Goal: Answer question/provide support

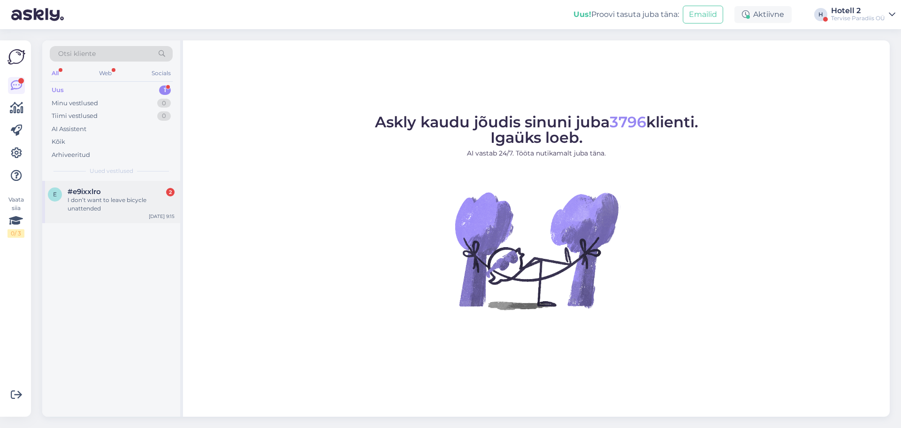
click at [132, 195] on div "#e9ixxlro 2" at bounding box center [121, 191] width 107 height 8
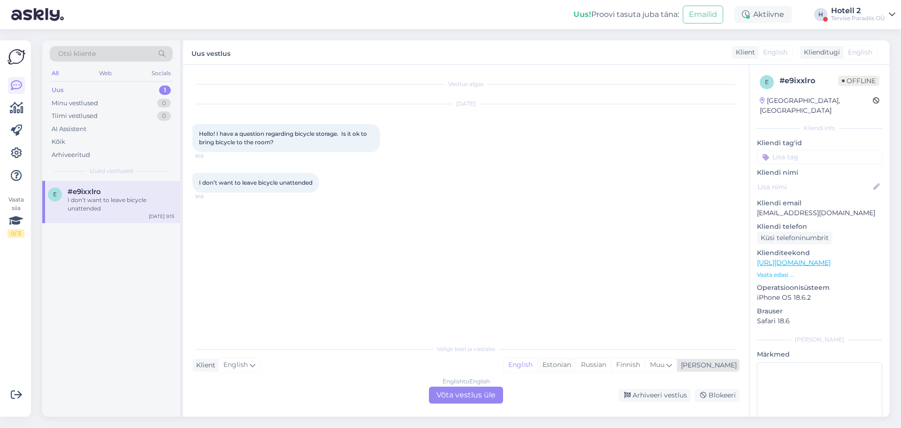
click at [576, 366] on div "Estonian" at bounding box center [556, 365] width 38 height 14
click at [459, 393] on div "English to Estonian Võta vestlus üle" at bounding box center [466, 394] width 74 height 17
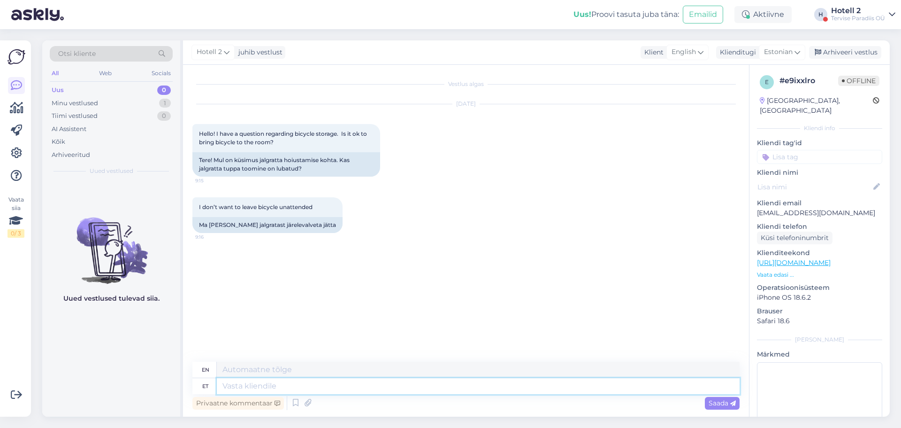
click at [264, 379] on textarea at bounding box center [478, 386] width 523 height 16
type textarea "Y"
type textarea "Tere"
type textarea "Hello"
type textarea "Tere hommikust"
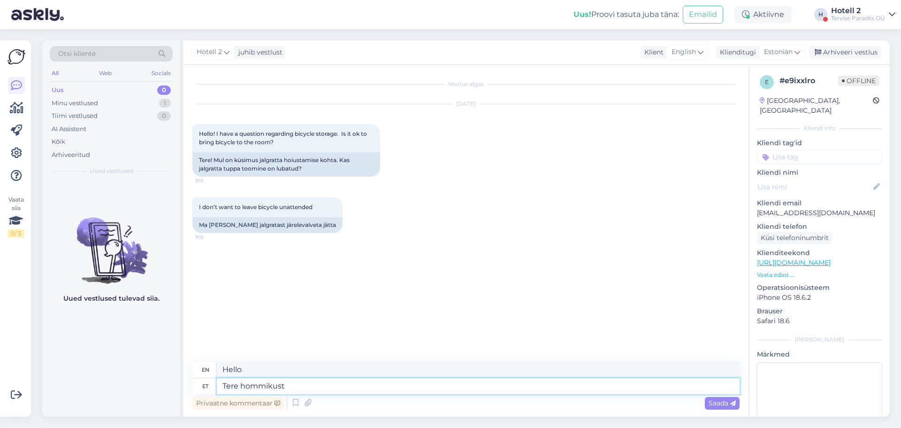
type textarea "Good morning"
type textarea "Ei"
type textarea "No"
type textarea "Ei ole lubatud. J"
type textarea "Not allowed."
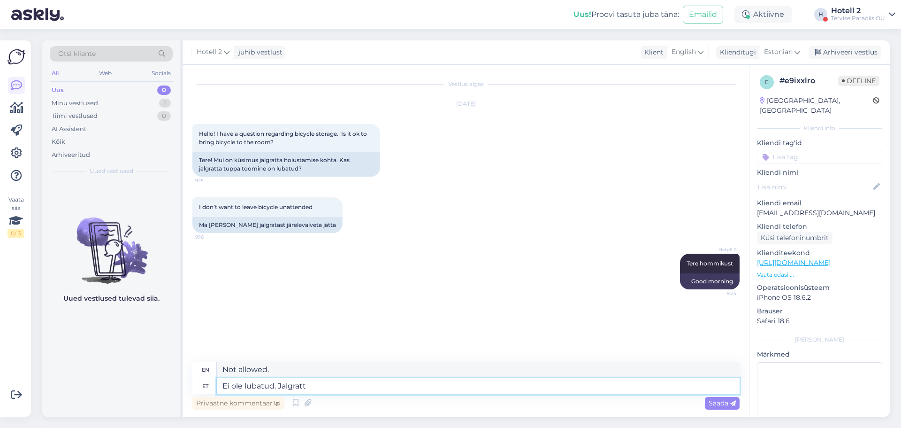
type textarea "Ei ole lubatud. Jalgratta"
type textarea "Not allowed. Bicycle"
type textarea "Ei ole lubatud. Jalgratta saab"
type textarea "Not allowed. Bicycles are allowed."
type textarea "Ei ole lubatud. Jalgratta saab jätta"
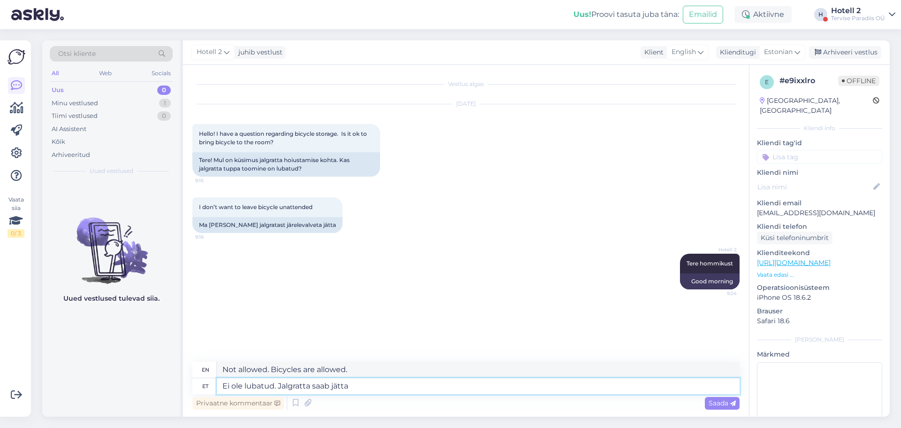
type textarea "Not allowed. You can leave your bike."
type textarea "Ei ole lubatud. Jalgratta saab jätta õue"
type textarea "Not allowed. Bicycles can be left outside."
type textarea "Ei ole lubatud. [PERSON_NAME] saab jätta õue ratta"
type textarea "Not allowed. Bicycles can be left outside on the bike rack."
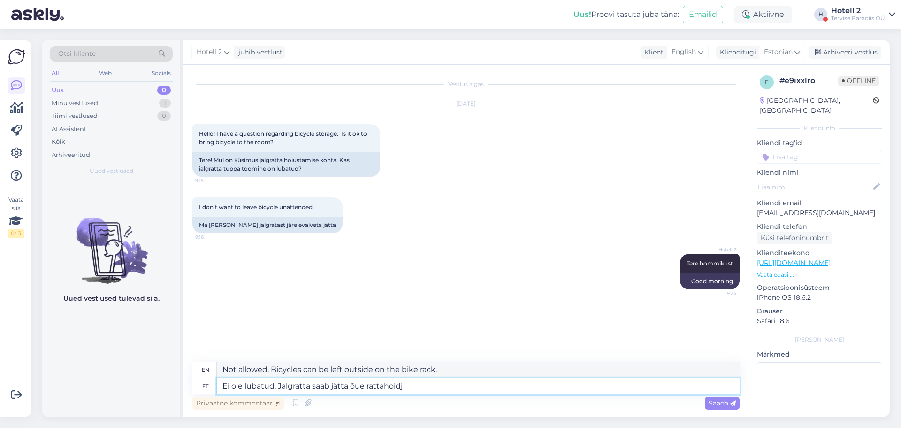
type textarea "Ei ole lubatud. Jalgratta saab jätta õue rattahoidja"
type textarea "Not allowed. Bicycles can be left on the bike rack outside."
type textarea "Ei ole lubatud. Jalgratta saab jätta õue rattahoidja külge."
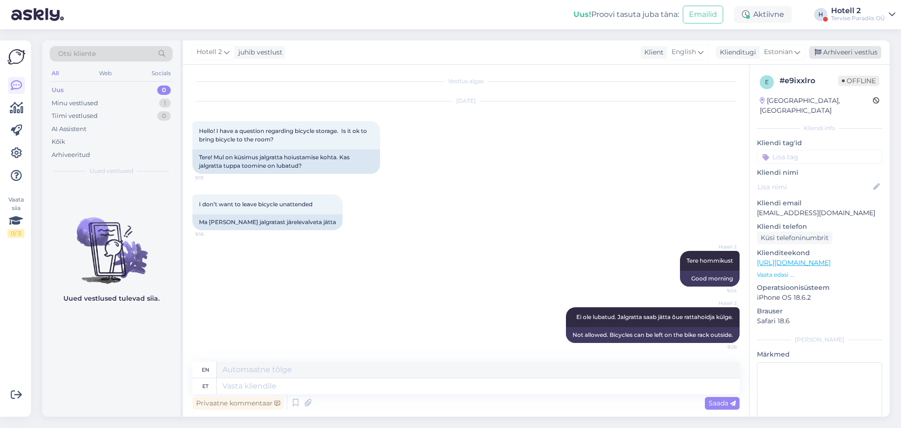
click at [847, 47] on div "Arhiveeri vestlus" at bounding box center [845, 52] width 72 height 13
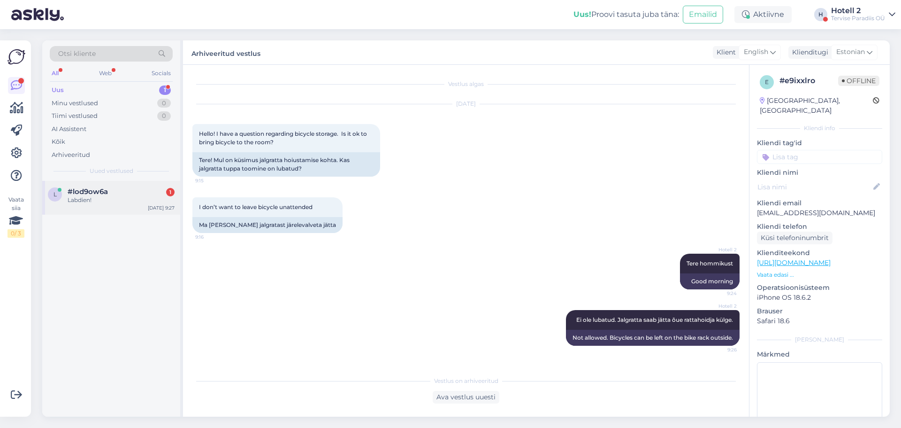
click at [155, 203] on div "Labdien!" at bounding box center [121, 200] width 107 height 8
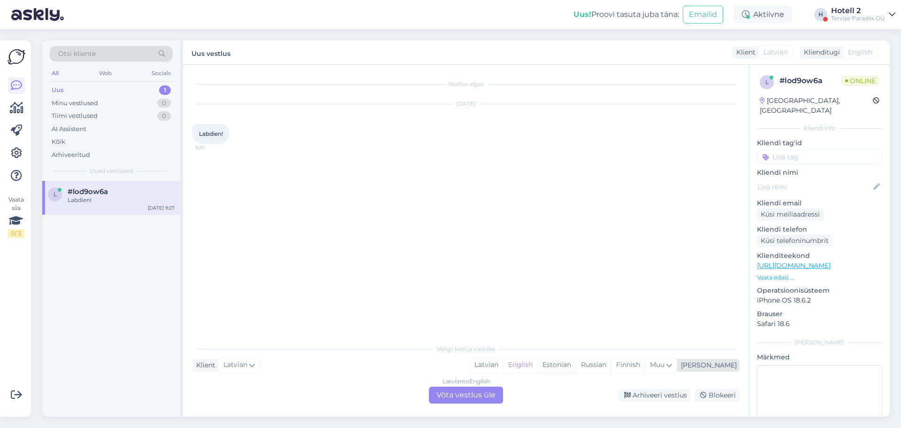
click at [576, 365] on div "Estonian" at bounding box center [556, 365] width 38 height 14
click at [473, 392] on div "Latvian to Estonian Võta vestlus üle" at bounding box center [466, 394] width 74 height 17
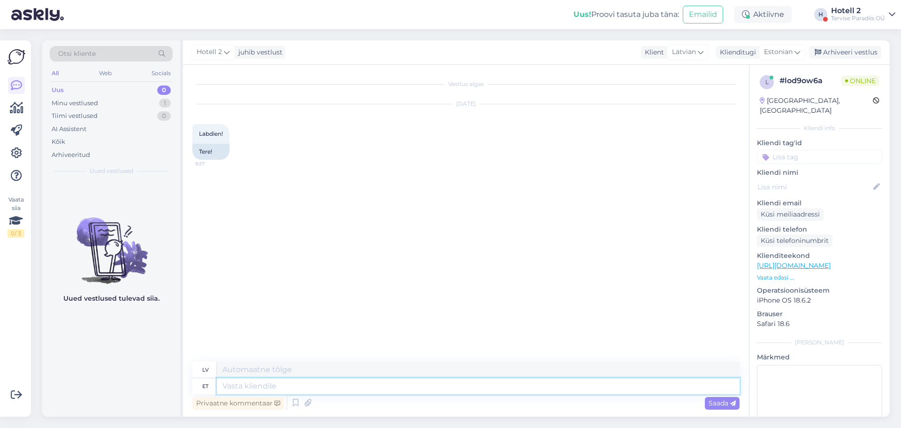
click at [264, 384] on textarea at bounding box center [478, 386] width 523 height 16
type textarea "Tere h"
type textarea "Sveiki"
type textarea "Tere hommikust!"
type textarea "Labrīt!"
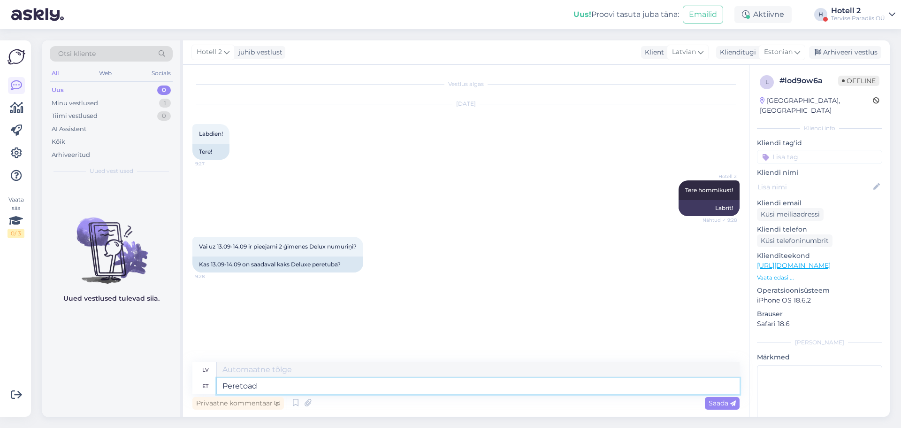
type textarea "Peretoad"
type textarea "Ģimenes numuri"
type textarea "Peretoad on se"
type textarea "Ģimenes numuri ir"
type textarea "Peretoad on selleks k"
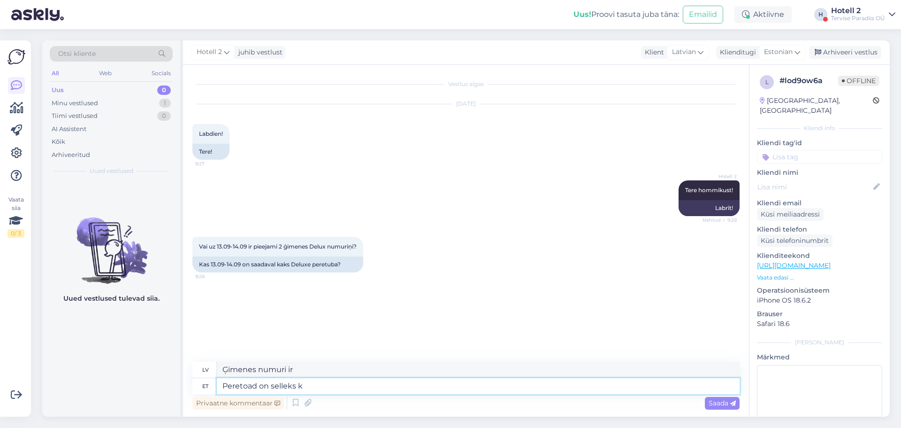
type textarea "Ģimenes istabas ir paredzētas [PERSON_NAME]."
type textarea "Peretoad on selleks kuupäevaks"
type textarea "Šajā datumā ir pieejami ģimenes numuri."
type textarea "Peretoad on selleks kuupäevaks välja m"
type textarea "Ģimenes numuriņi šajā datumā nav pieejami."
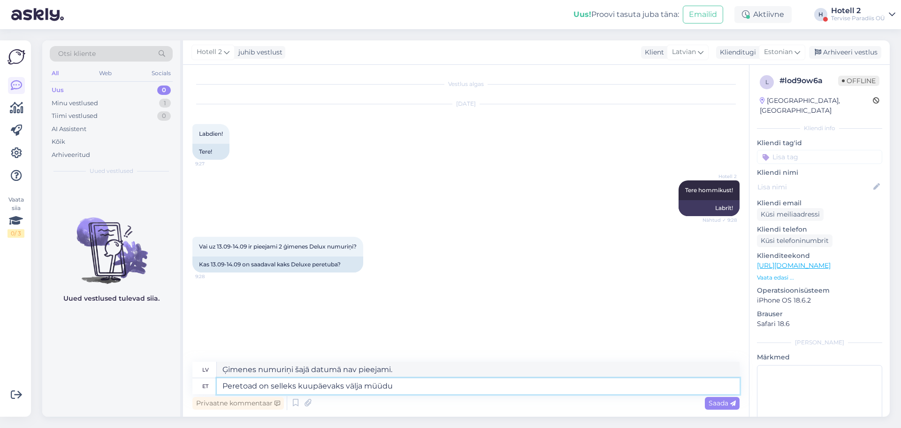
type textarea "Peretoad on selleks kuupäevaks välja müüdud"
type textarea "Ģimenes numuri šajā datumā ir izpārdoti."
click at [226, 384] on textarea "Peretoad on selleks kuupäevaks välja müüdud" at bounding box center [478, 386] width 523 height 16
type textarea "Kahjuks peretoad on selleks kuupäevaks välja müüdud"
click at [549, 386] on textarea "Kahjuks peretoad on selleks kuupäevaks välja müüdud" at bounding box center [478, 386] width 523 height 16
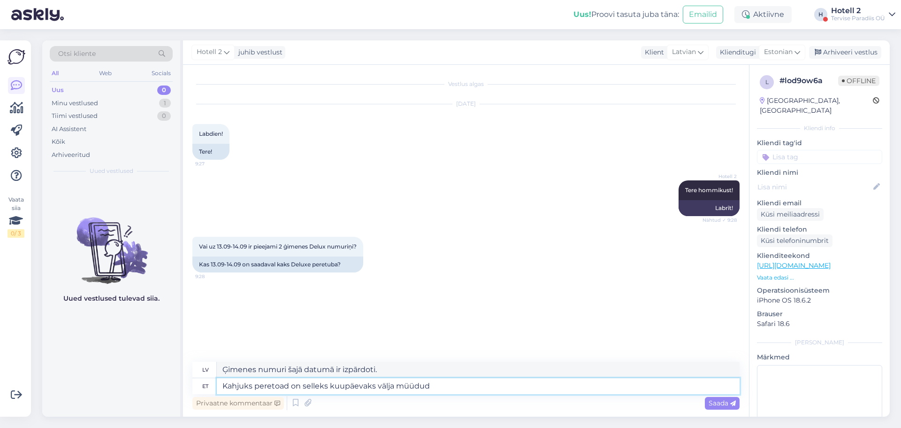
type textarea "Diemžēl ģimenes numuri šajā datumā ir izpārdoti."
type textarea "Kahjuks peretoad on selleks kuupäevaks välja müüdud."
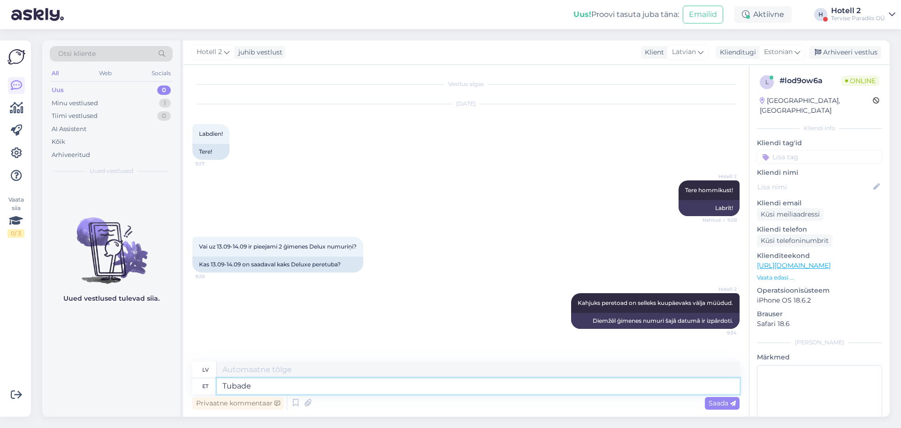
type textarea "Tubade s"
type textarea "Istabas"
type textarea "Tubade saadavust"
type textarea "Numuru pieejamība"
type textarea "Tubade saadavust saate is"
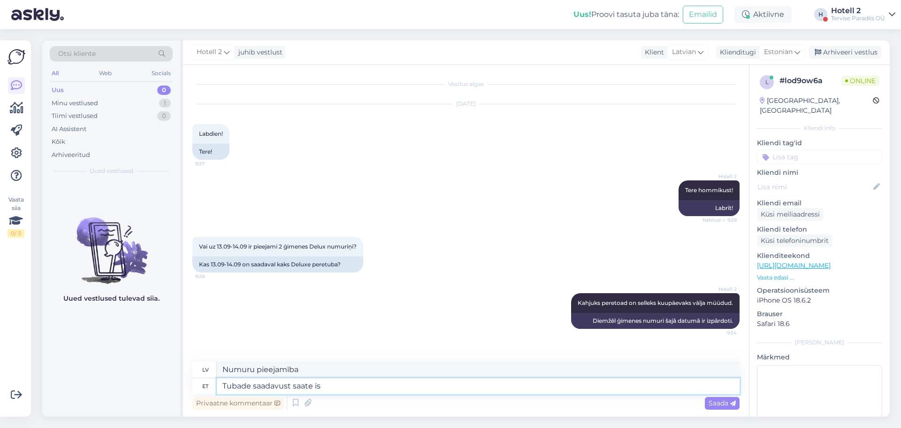
type textarea "Jūs varat pārbaudīt numuru pieejamību"
type textarea "Tubade saadavust saate ise"
type textarea "Jūs pats varat pārbaudīt numuru pieejamību."
type textarea "Tubade saadavust saate ise kontrollida meie"
type textarea "Jūs pats varat pārbaudīt numuru pieejamību mūsu vietnē"
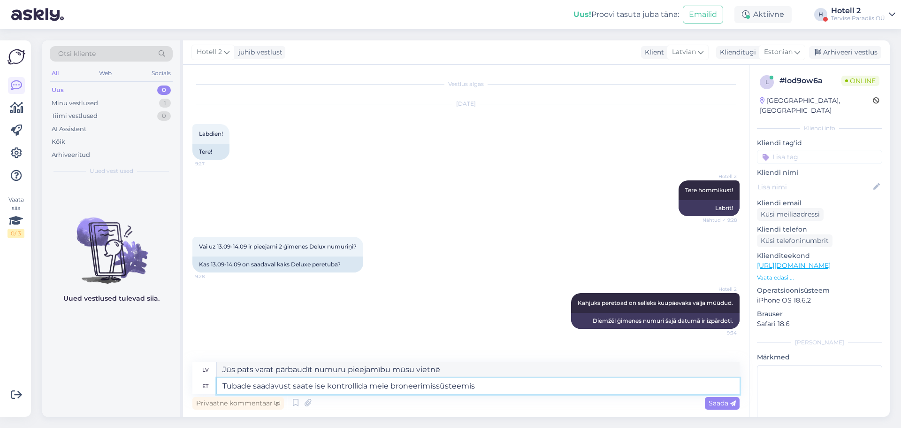
type textarea "Tubade saadavust saate ise kontrollida meie broneerimissüsteemis."
type textarea "Jūs pats varat pārbaudīt numuru pieejamību mūsu rezervēšanas sistēmā."
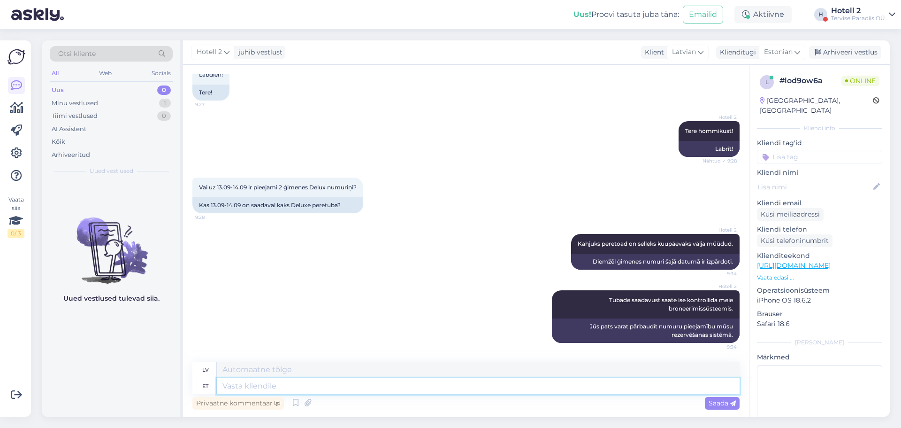
paste textarea "[URL][DOMAIN_NAME]"
type textarea "[URL][DOMAIN_NAME]"
type textarea "[URL][DOMAIN_NAME] !/accommodation/search/date/2025-09-13/2025-09-14?lang=en"
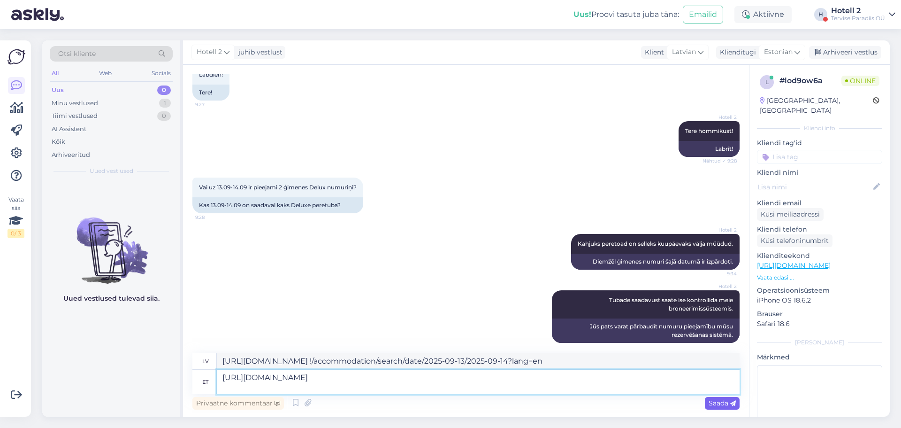
type textarea "[URL][DOMAIN_NAME]"
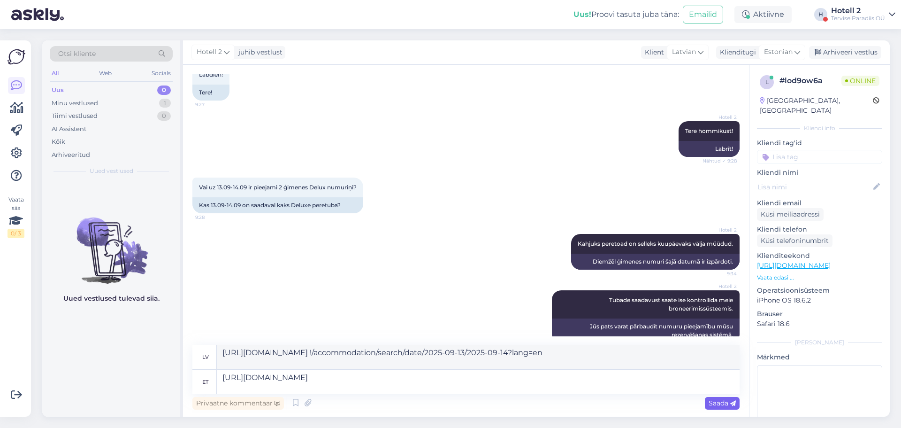
click at [719, 404] on span "Saada" at bounding box center [722, 403] width 27 height 8
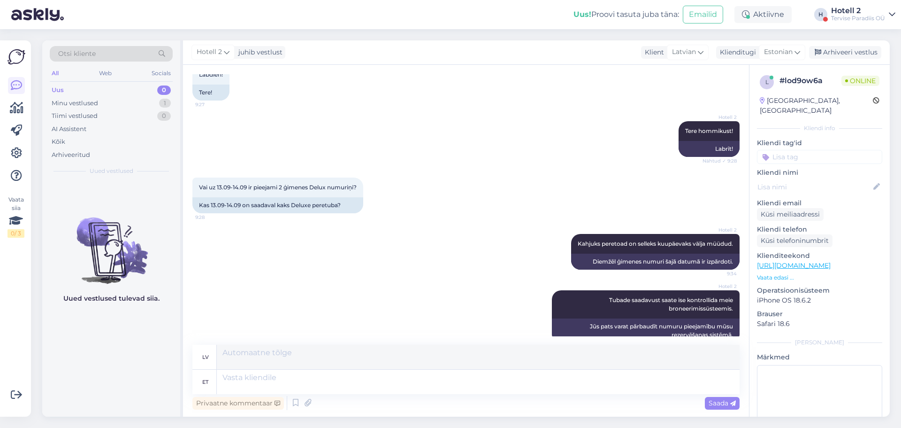
scroll to position [158, 0]
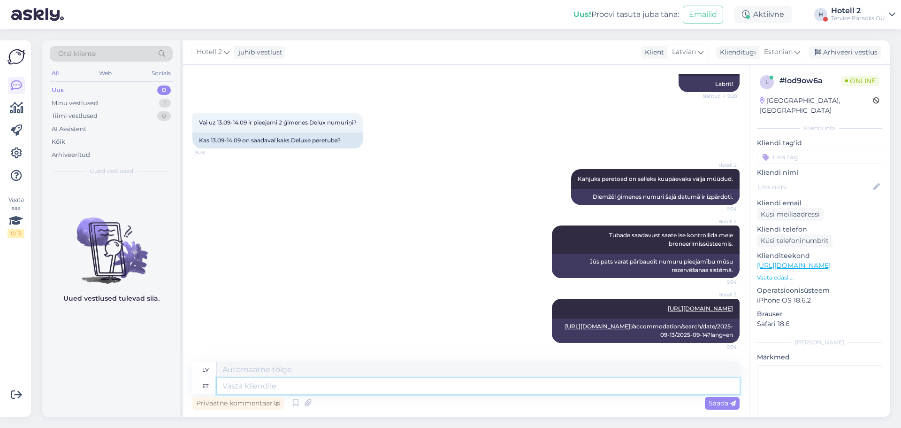
click at [499, 386] on textarea at bounding box center [478, 386] width 523 height 16
type textarea "Oleme"
type textarea "Mēs esam"
type textarea "Oleme abiks k"
type textarea "Mēs esam šeit, lai palīdzētu."
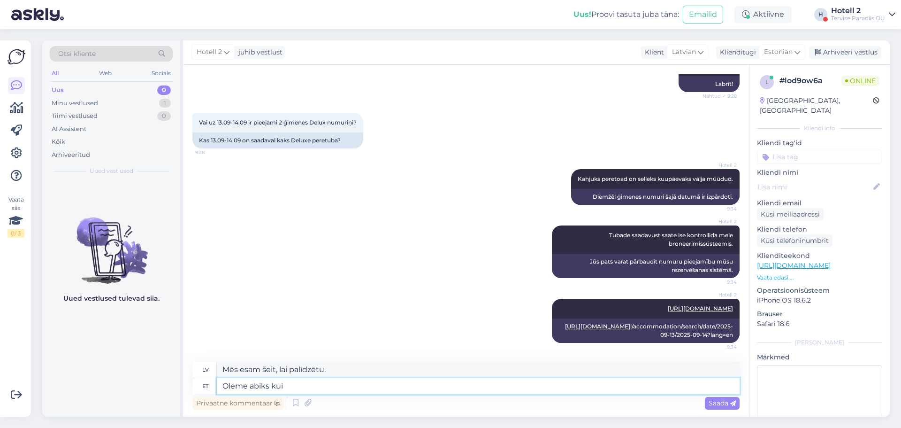
type textarea "Oleme abiks kui t"
type textarea "Mēs esam šeit, lai palīdzētu, ja"
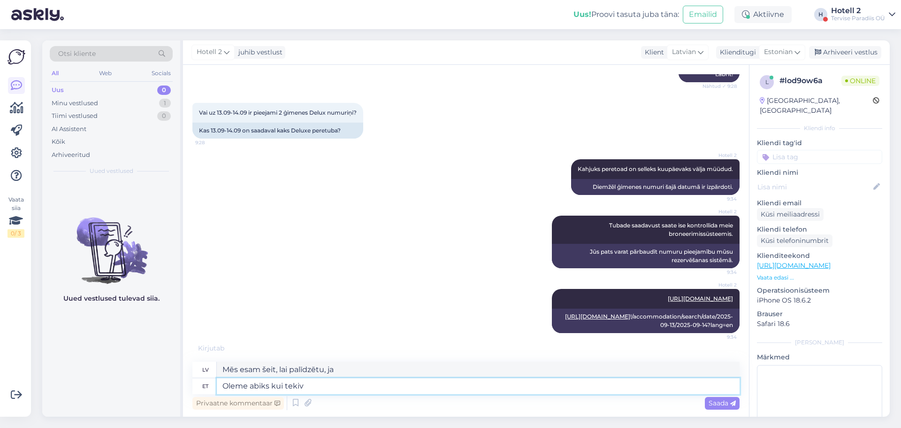
scroll to position [168, 0]
type textarea "Oleme abiks kui tekib"
type textarea "Esam šeit, lai palīdzētu, ja nepieciešams."
type textarea "Oleme abiks kui tekib lisaküsimusi."
type textarea "Mēs labprāt palīdzēsim, [PERSON_NAME] [PERSON_NAME] kādi jautājumi."
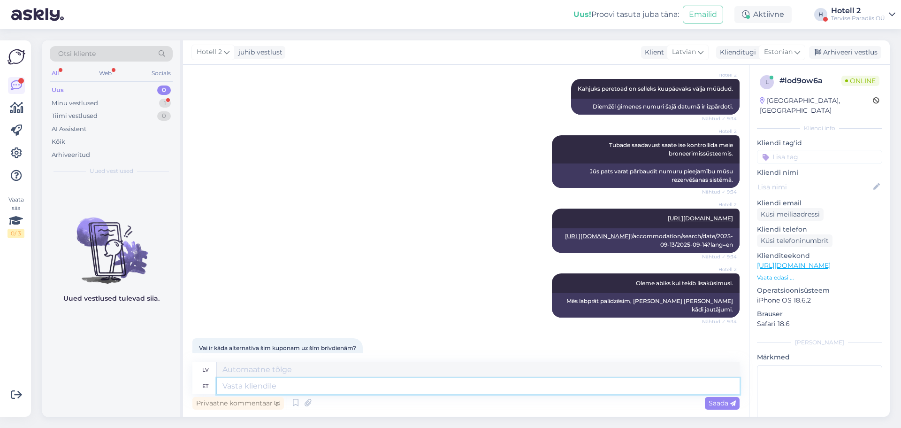
scroll to position [330, 0]
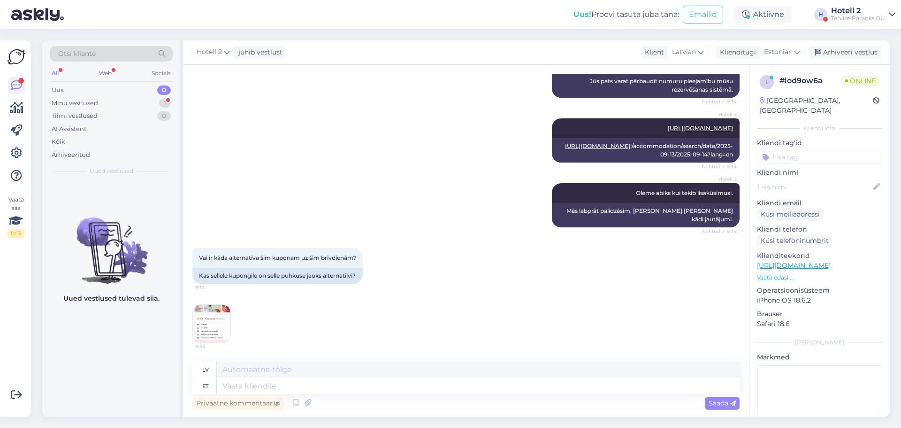
click at [220, 326] on img at bounding box center [212, 324] width 38 height 38
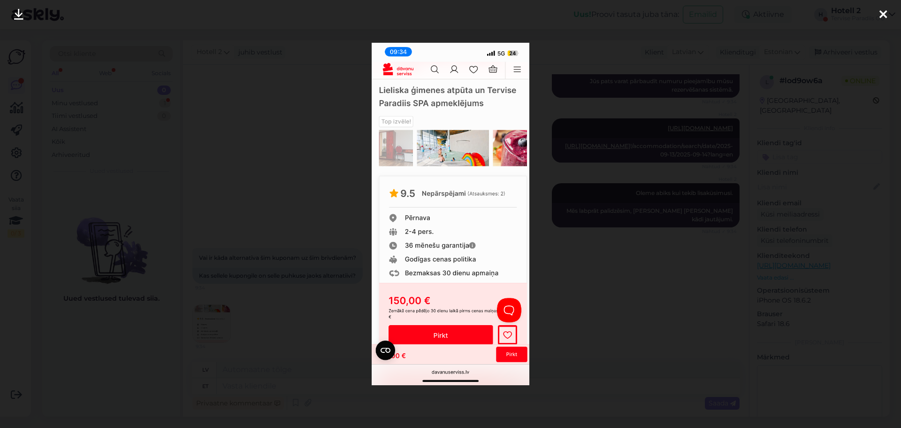
click at [883, 17] on icon at bounding box center [884, 15] width 8 height 12
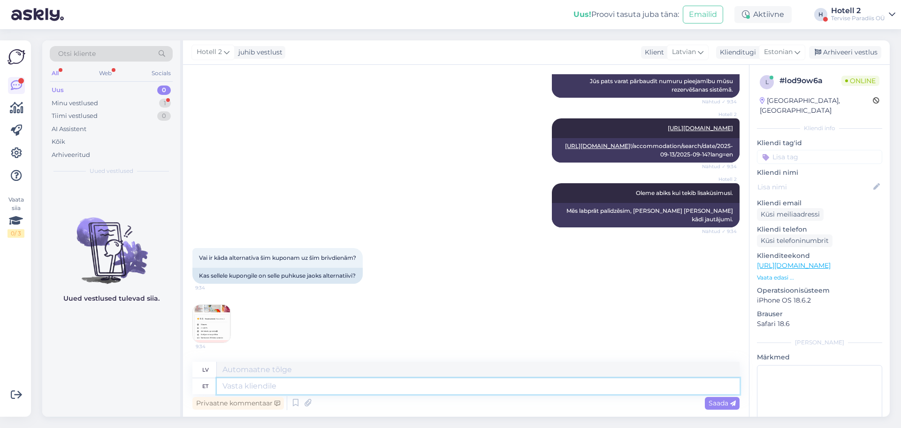
click at [265, 390] on textarea at bounding box center [478, 386] width 523 height 16
type textarea "Meil"
type textarea "Mēs"
type textarea "[PERSON_NAME] o"
type textarea "Mēs to nedarām"
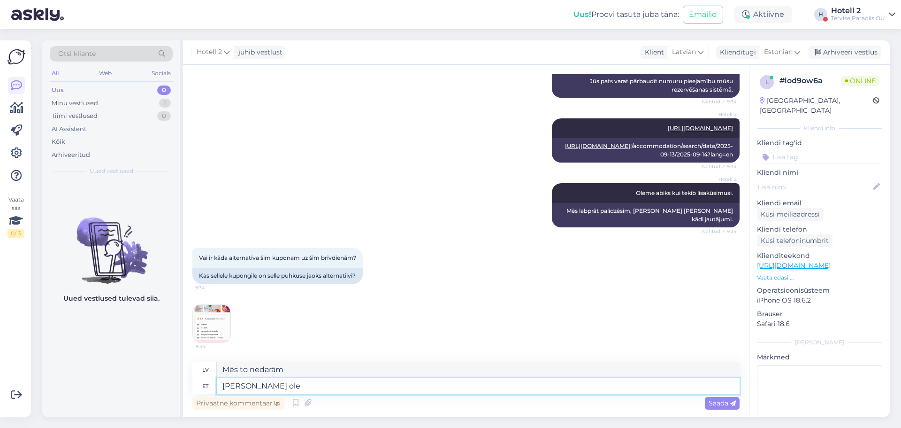
type textarea "[PERSON_NAME] ole"
type textarea "Mums nav"
type textarea "[PERSON_NAME] ole majutuspakette"
type textarea "Mums nav izmitināšanas pakešu."
type textarea "[PERSON_NAME] ole majutuspakette selle k"
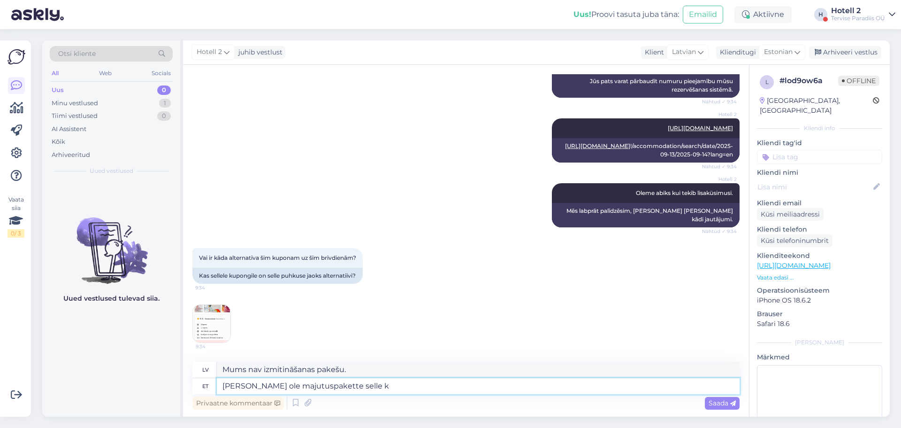
type textarea "Mums nav pieejamas izmitināšanas paketes šim nolūkam."
type textarea "[PERSON_NAME] ole majutuspakette selle keskkonna k"
type textarea "Mums nav izmitināšanas pakešu šādai videi."
type textarea "[PERSON_NAME] ole majutuspakette selle keskkonna kaudu. T"
type textarea "Šajā vidē mums nav nekādu izmitināšanas pakešu."
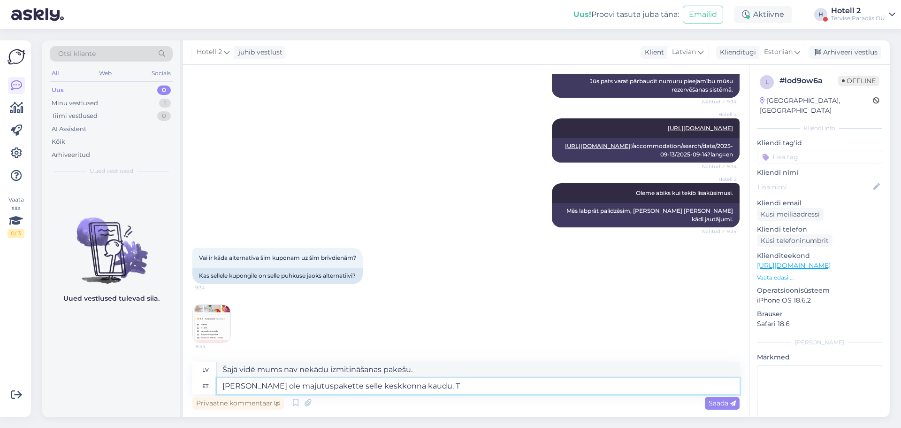
type textarea "[PERSON_NAME] ole majutuspakette selle keskkonna kaudu. Te"
type textarea "Šajā vidē mums nav nekādu izmitināšanas pakešu. T"
type textarea "[PERSON_NAME] ole majutuspakette selle keskkonna kaudu. Teil pe"
type textarea "Šajā vidē mums nav nekādu izmitināšanas pakotņu. Jūs"
type textarea "[PERSON_NAME] ole majutuspakette selle keskkonna kaudu. Teil peab o"
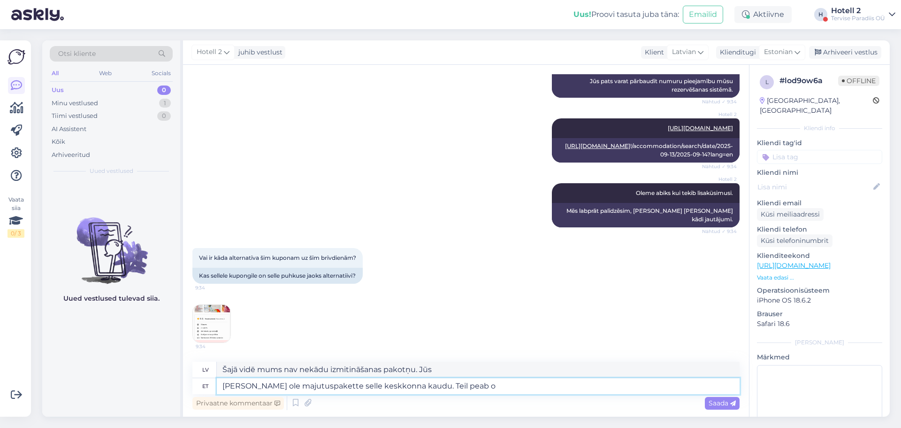
type textarea "Šajā vidē mums nav nekādu izmitināšanas pakešu. Jums ir"
type textarea "[PERSON_NAME] ole majutuspakette selle keskkonna kaudu. Teil peab olema ma"
type textarea "Šajā vidē mums nav mitināšanas pakotņu. Jums ir [DEMOGRAPHIC_DATA]"
type textarea "[PERSON_NAME] ole majutuspakette selle keskkonna kaudu. Teil peab olema majutus…"
type textarea "Šajā vidē mēs nepiedāvājam izmitināšanas paketes. Jums ir jābūt izmitināšanai."
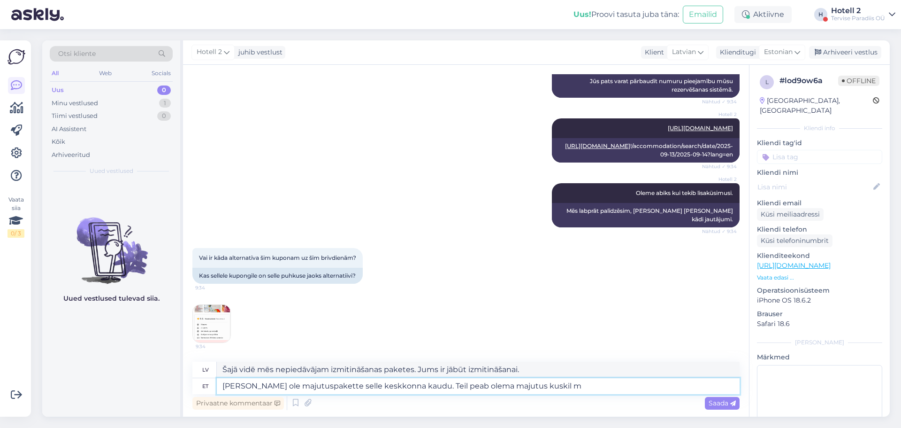
type textarea "[PERSON_NAME] ole majutuspakette selle keskkonna kaudu. Teil peab olema majutus…"
type textarea "Šajā vidē mēs nepiedāvājam izmitināšanas paketes. Jums [PERSON_NAME] kur ir jāb…"
type textarea "[PERSON_NAME] ole majutuspakette selle keskkonna kaudu. Teil peab olema majutus…"
type textarea "Šajā vidē mēs nepiedāvājam izmitināšanas paketes. Jums ir jāatrod izmitināšana …"
type textarea "[PERSON_NAME] ole majutuspakette selle keskkonna kaudu. Teil peab olema majutus…"
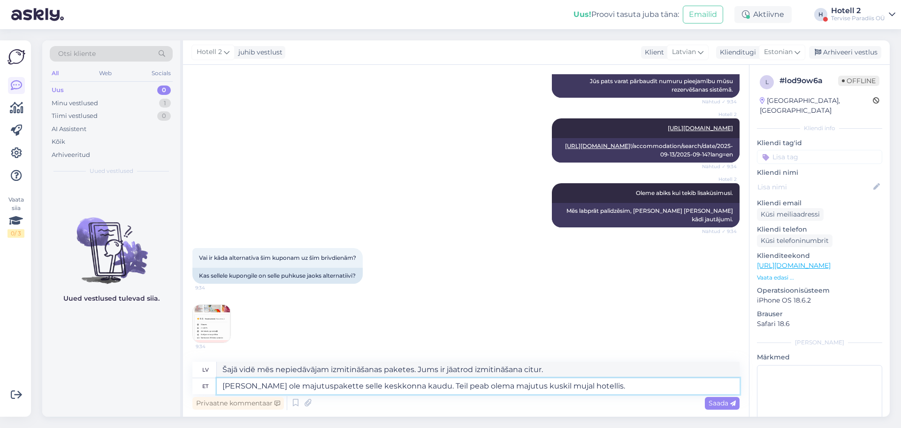
type textarea "Mēs nepiedāvājam izmitināšanas paketes, izmantojot šo kanālu. Jums ir jābūt izm…"
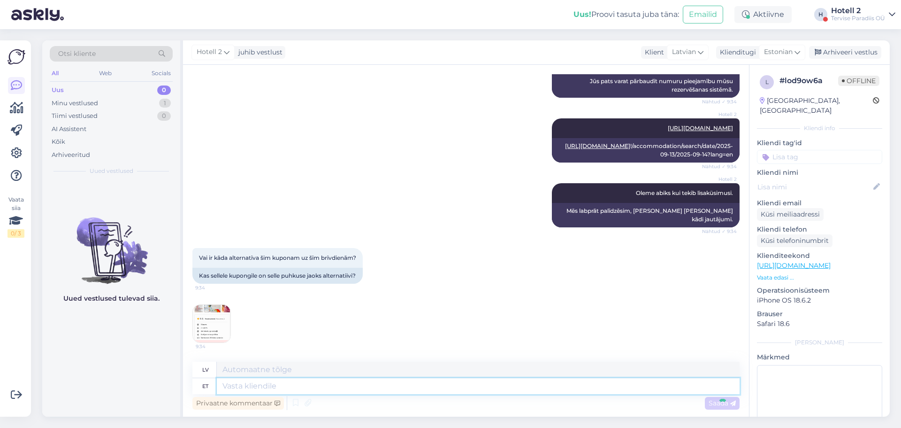
scroll to position [403, 0]
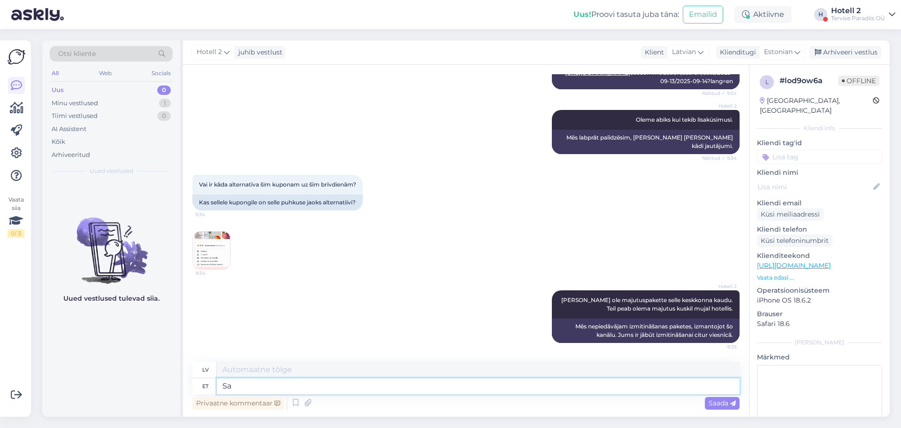
type textarea "S"
type textarea "Ilmselt o"
type textarea "Acīmredzot"
type textarea "Ilmselt on t"
type textarea "Acīmredzot tā ir"
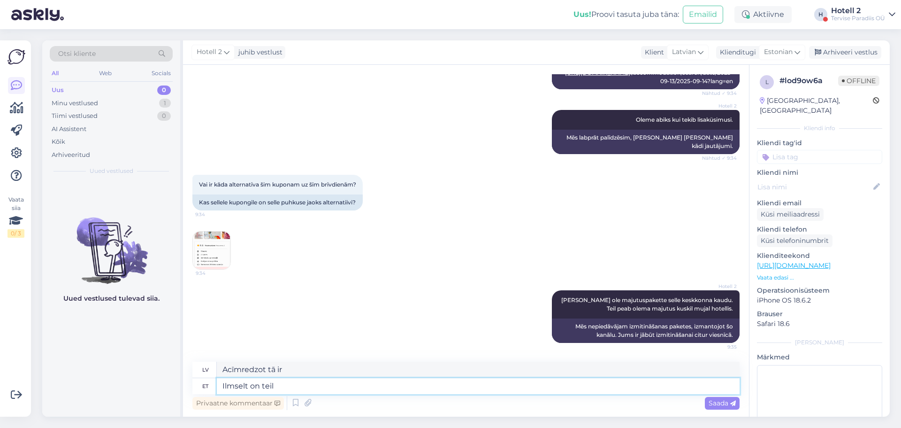
type textarea "Ilmselt on teil"
type textarea "Tev [PERSON_NAME] ir"
type textarea "Ilmselt on teil paketi sre"
type textarea "Tev [PERSON_NAME] ir paciņa"
type textarea "Ilmselt on teil paketi sees"
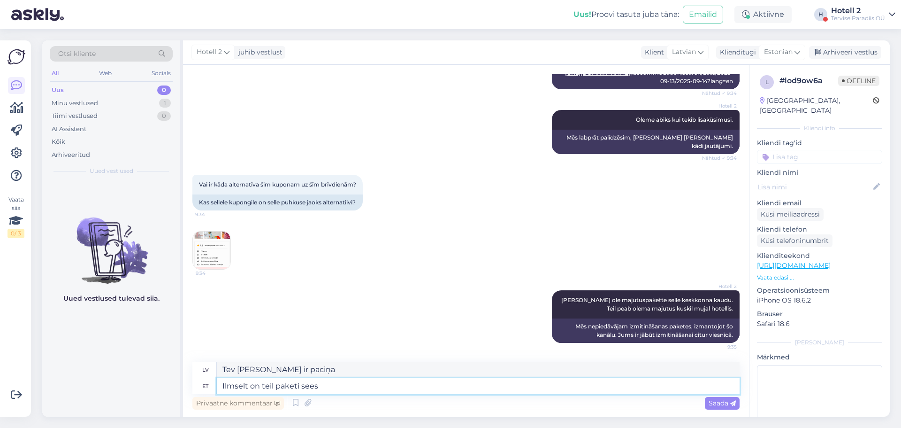
type textarea "Tev tas [PERSON_NAME] ir iepakojumā."
type textarea "Ilmselt on teil paketi sees meie"
type textarea "Tev [PERSON_NAME] iepakojumā ir mūsējais."
type textarea "Ilmselt on teil paketi sees meie veekeskuse"
type textarea "Jūsu paketē, iespējams, ir iekļauts mūsu akvaparks."
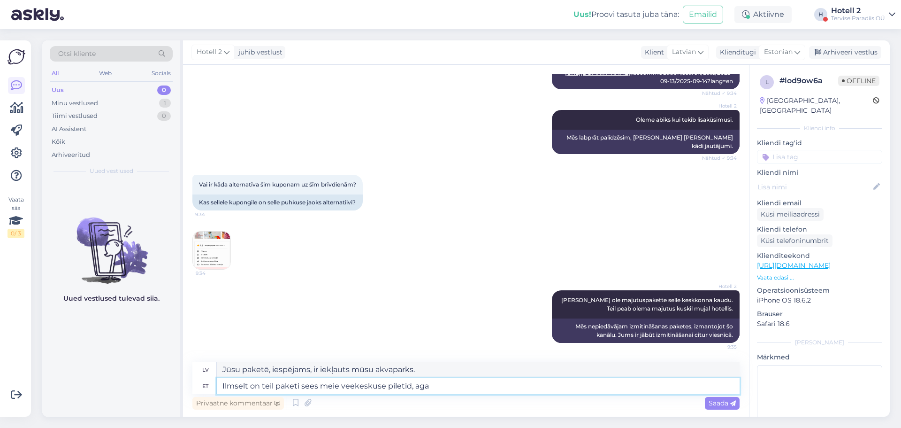
type textarea "Ilmselt on teil paketi sees meie veekeskuse piletid, aga"
type textarea "Tev [PERSON_NAME] paketē ir biļetes uz mūsu akvaparku."
type textarea "Ilmselt on teil paketi sees meie veekeskuse piletid, aga m"
type textarea "Tev [PERSON_NAME] paketē ir biļetes uz mūsu akvaparku, bet..."
type textarea "Ilmselt on teil paketi sees meie veekeskuse piletid, aga mitte m"
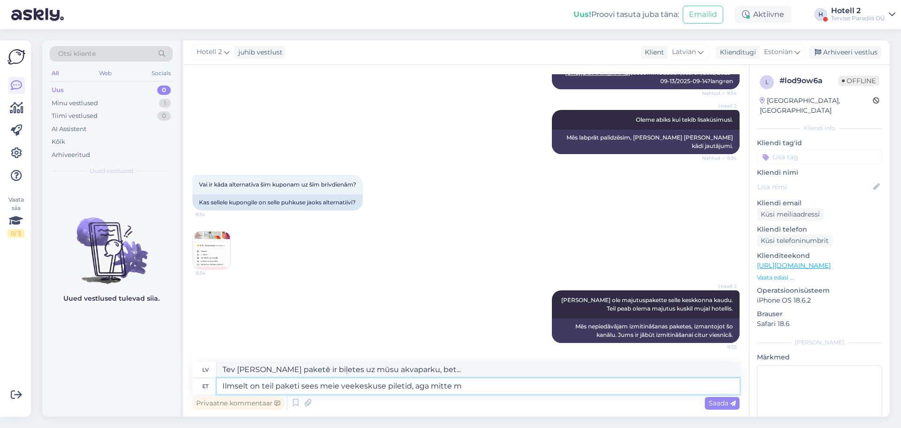
type textarea "Jums, iespējams, paketē ir biļetes uz mūsu akvaparku, bet ne"
type textarea "Ilmselt on teil paketi sees meie veekeskuse piletid, aga mitte majutus."
type textarea "Jūsu paketē, iespējams, ir iekļautas biļetes uz mūsu akvaparku, bet ne izmitinā…"
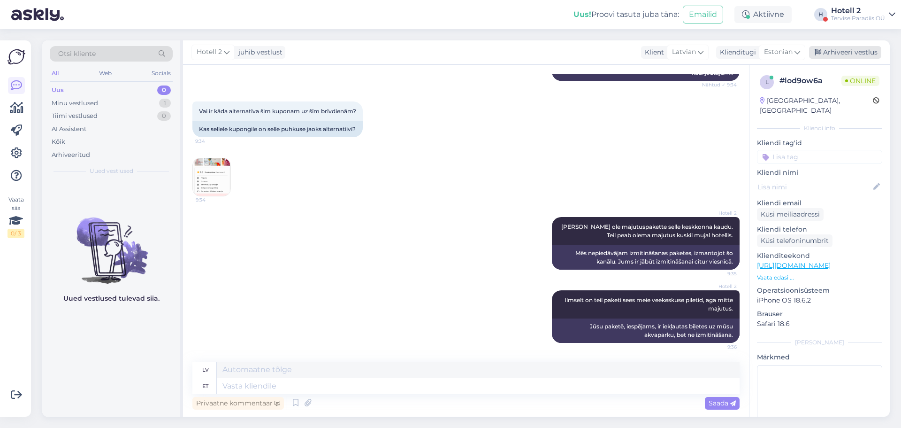
click at [844, 54] on div "Arhiveeri vestlus" at bounding box center [845, 52] width 72 height 13
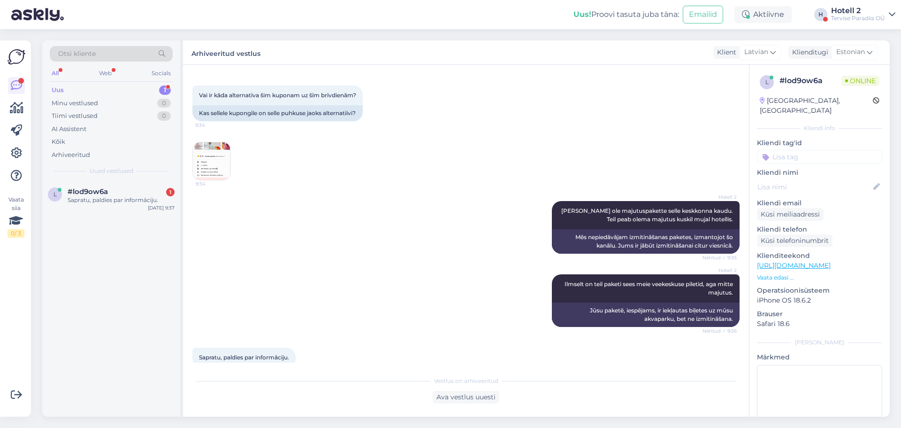
scroll to position [507, 0]
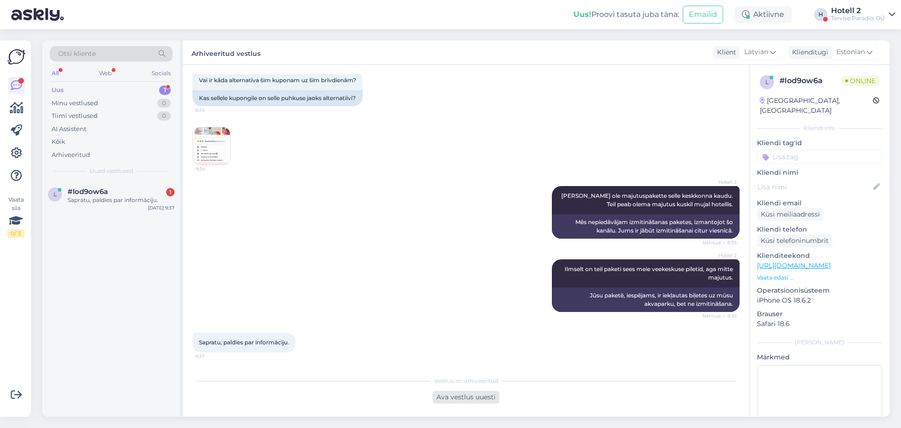
click at [449, 402] on div "Ava vestlus uuesti" at bounding box center [466, 397] width 67 height 13
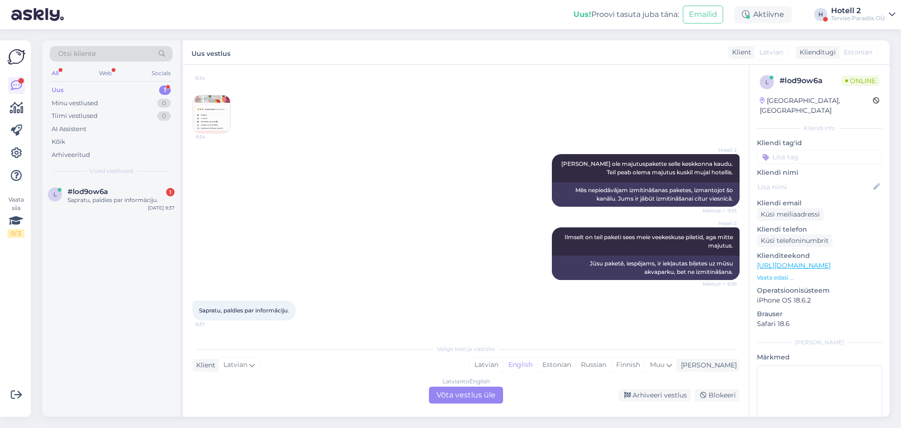
scroll to position [539, 0]
click at [576, 365] on div "Estonian" at bounding box center [556, 365] width 38 height 14
click at [465, 400] on div "Latvian to Estonian Võta vestlus üle" at bounding box center [466, 394] width 74 height 17
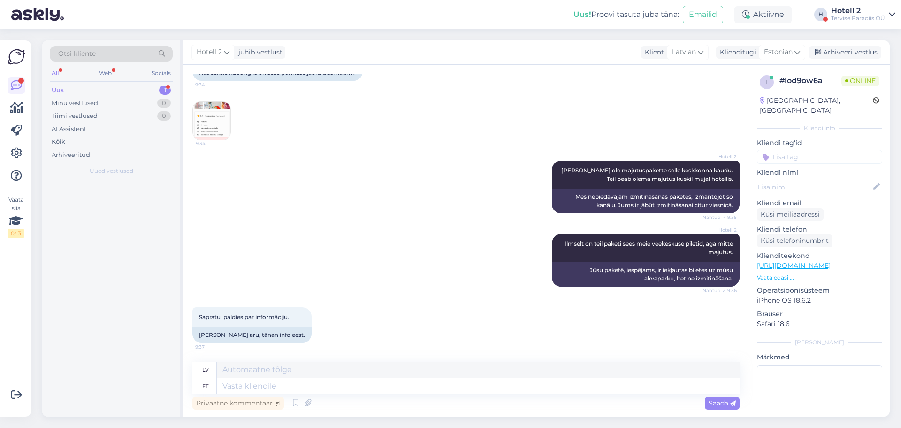
scroll to position [532, 0]
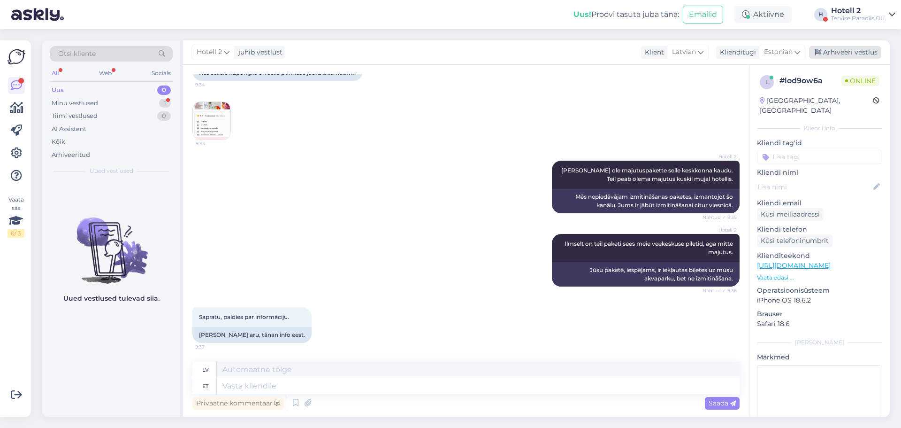
click at [868, 53] on div "Arhiveeri vestlus" at bounding box center [845, 52] width 72 height 13
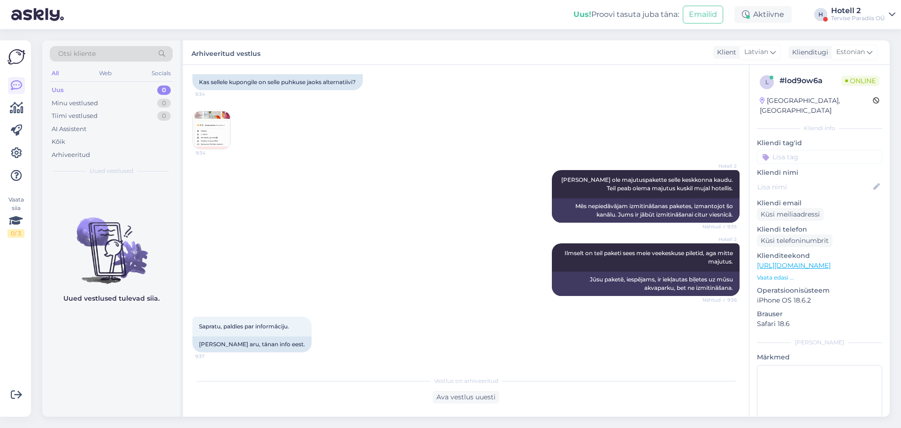
scroll to position [523, 0]
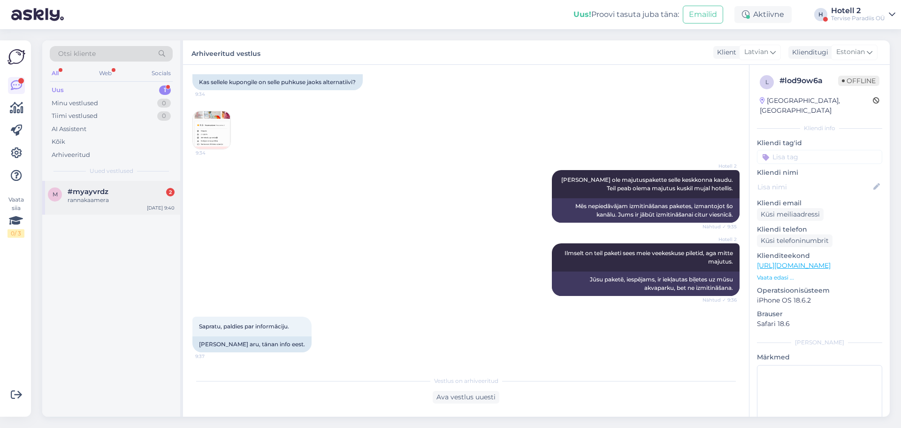
click at [127, 196] on div "rannakaamera" at bounding box center [121, 200] width 107 height 8
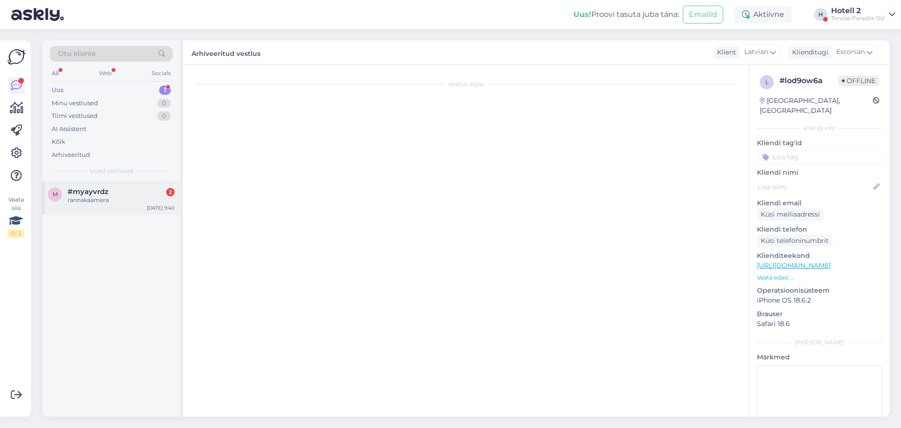
scroll to position [0, 0]
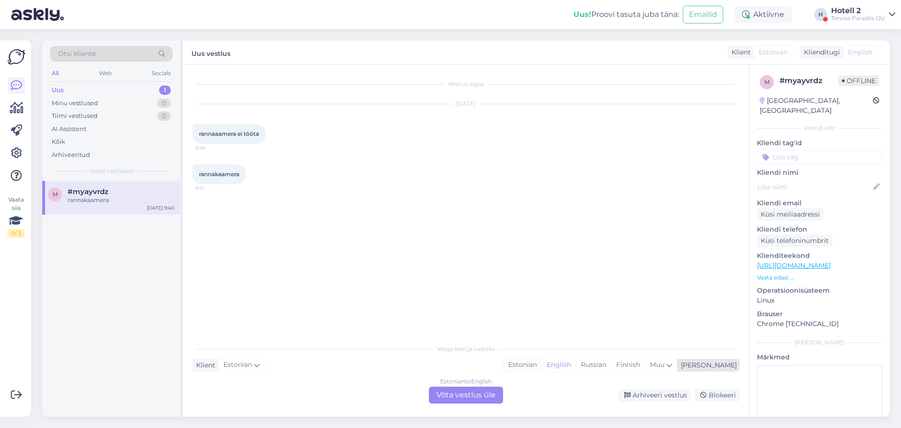
click at [542, 363] on div "Estonian" at bounding box center [523, 365] width 38 height 14
click at [481, 395] on div "Estonian to Estonian Võta vestlus üle" at bounding box center [466, 394] width 74 height 17
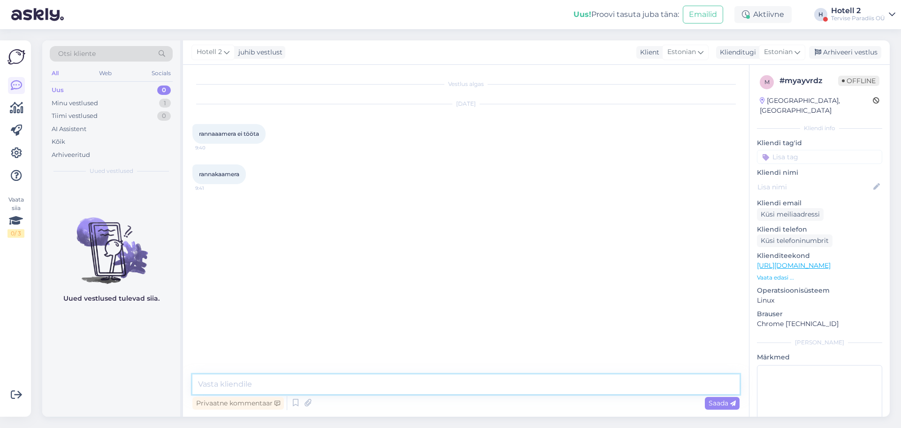
click at [268, 381] on textarea at bounding box center [465, 384] width 547 height 20
drag, startPoint x: 268, startPoint y: 381, endPoint x: 231, endPoint y: 387, distance: 37.1
click at [231, 387] on textarea at bounding box center [465, 384] width 547 height 20
type textarea "Tere hommikust"
type textarea "Töötab"
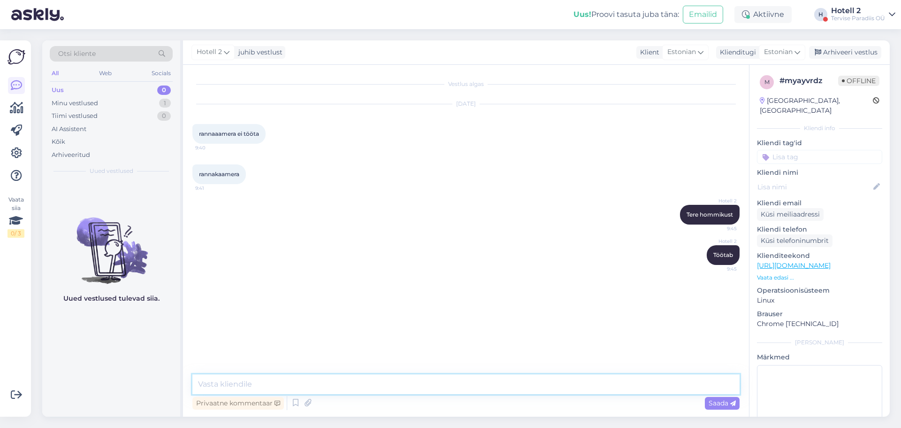
paste textarea "[URL][DOMAIN_NAME]"
type textarea "[URL][DOMAIN_NAME]"
click at [845, 55] on div "Arhiveeri vestlus" at bounding box center [845, 52] width 72 height 13
